Goal: Task Accomplishment & Management: Manage account settings

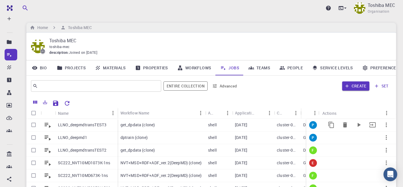
click at [80, 127] on p "LLNO_deepmdtransTEST3" at bounding box center [82, 125] width 49 height 6
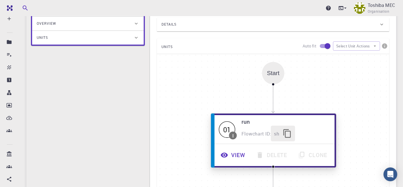
scroll to position [119, 0]
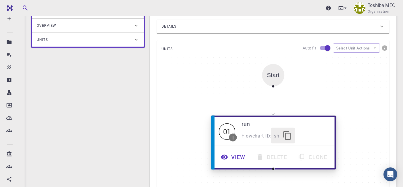
click at [236, 154] on button "View" at bounding box center [234, 157] width 36 height 16
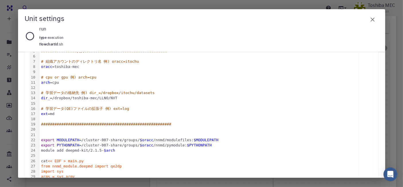
scroll to position [120, 0]
click at [375, 20] on icon "button" at bounding box center [372, 19] width 7 height 7
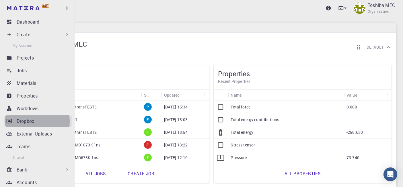
click at [18, 121] on p "Dropbox" at bounding box center [26, 120] width 18 height 7
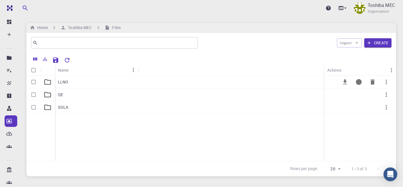
click at [107, 82] on div "LLNO" at bounding box center [96, 81] width 83 height 13
click at [73, 105] on div "NVT" at bounding box center [96, 107] width 83 height 13
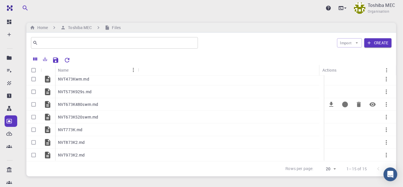
scroll to position [81, 0]
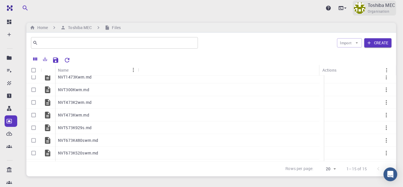
click at [377, 3] on p "Toshiba MEC" at bounding box center [381, 5] width 27 height 7
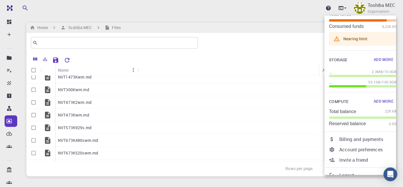
scroll to position [38, 0]
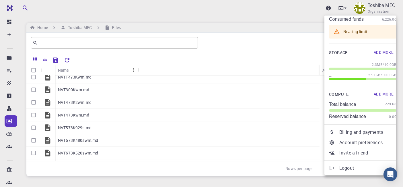
click at [340, 167] on p "Logout" at bounding box center [368, 167] width 57 height 7
